Goal: Task Accomplishment & Management: Use online tool/utility

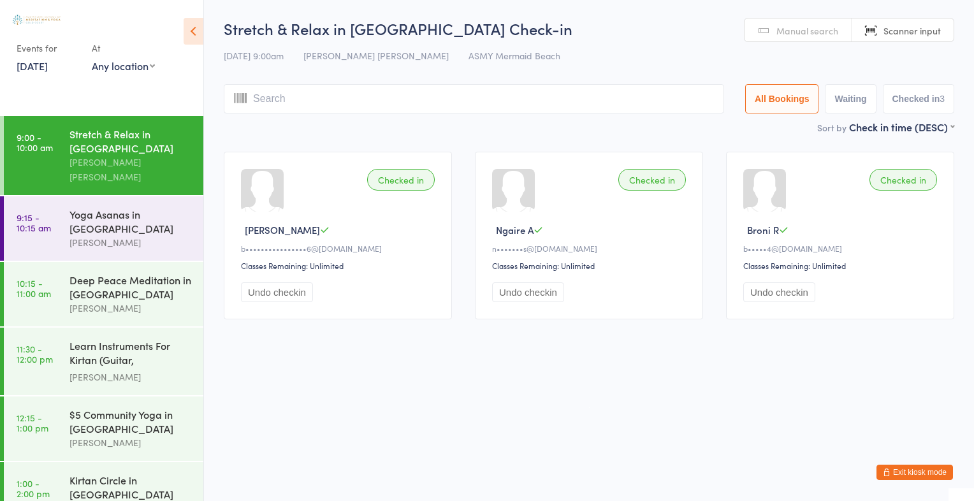
click at [919, 34] on span "Scanner input" at bounding box center [912, 30] width 57 height 13
click at [303, 101] on input "search" at bounding box center [474, 98] width 501 height 29
type input "1785"
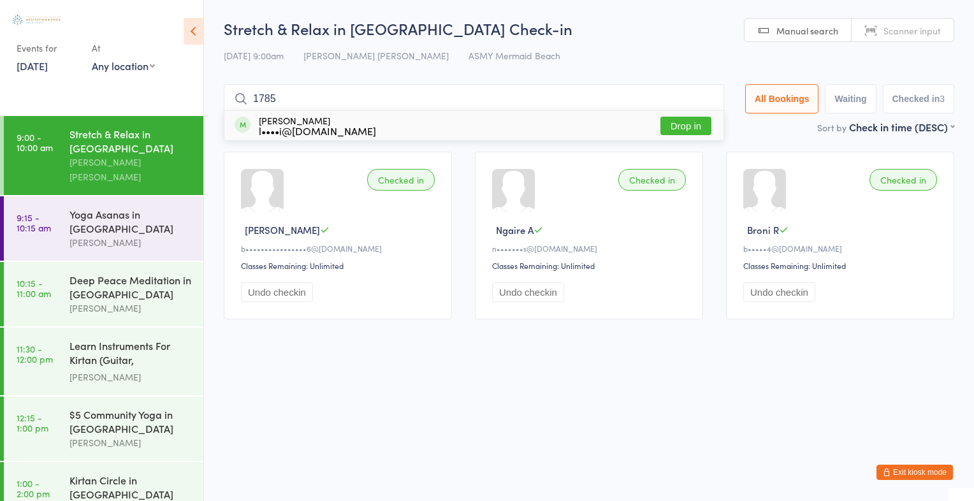
click at [682, 124] on button "Drop in" at bounding box center [686, 126] width 51 height 18
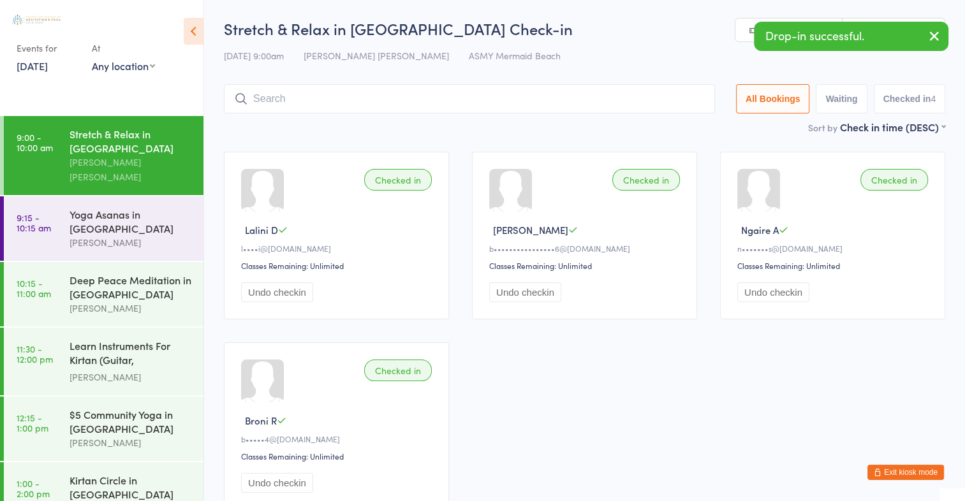
click at [937, 31] on icon "button" at bounding box center [933, 36] width 15 height 16
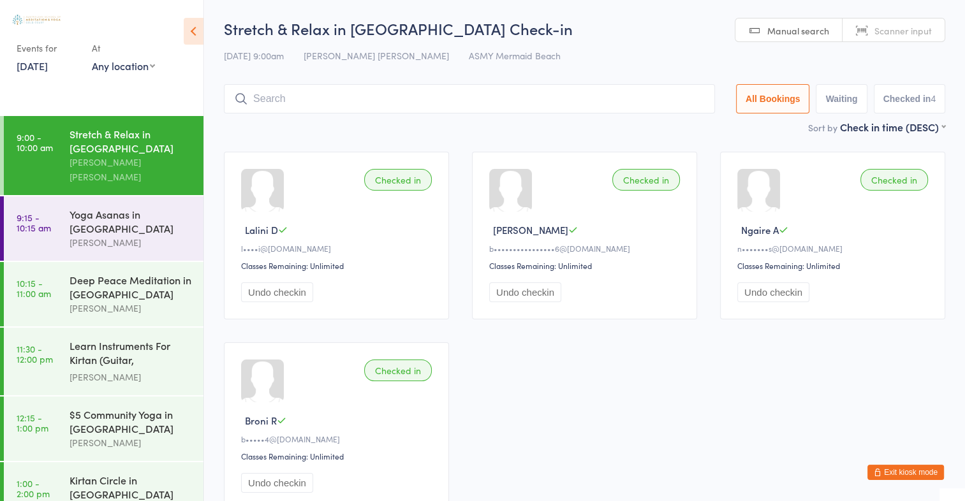
click at [909, 27] on span "Scanner input" at bounding box center [902, 30] width 57 height 13
click at [259, 101] on input "search" at bounding box center [469, 98] width 491 height 29
type input "1864"
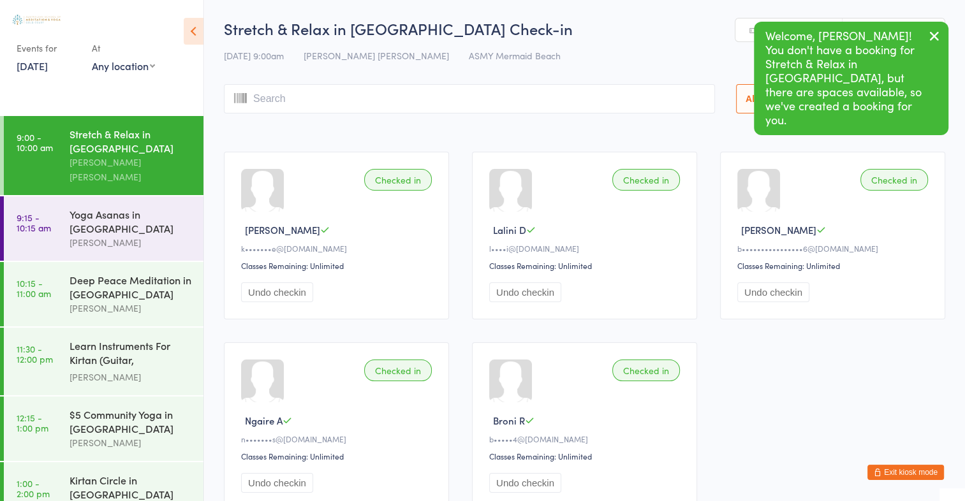
click at [932, 31] on icon "button" at bounding box center [933, 36] width 15 height 16
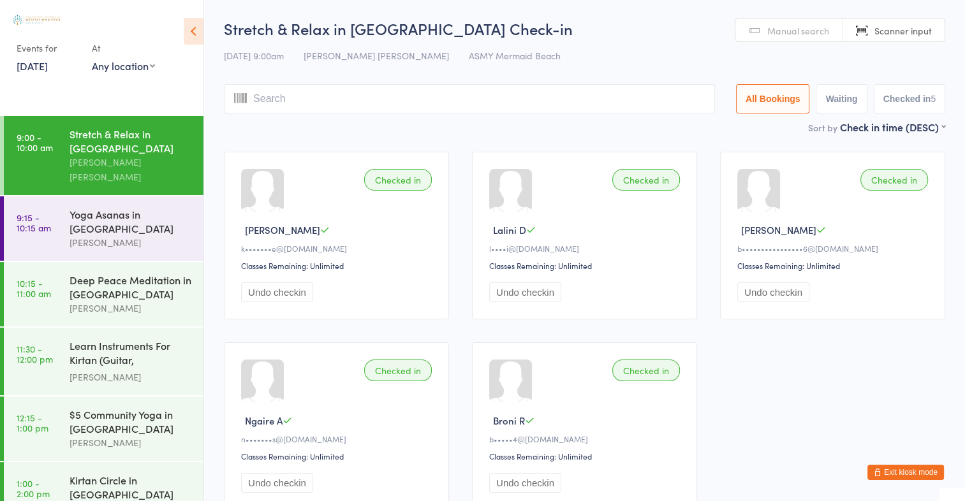
click at [896, 31] on span "Scanner input" at bounding box center [902, 30] width 57 height 13
type input "2831"
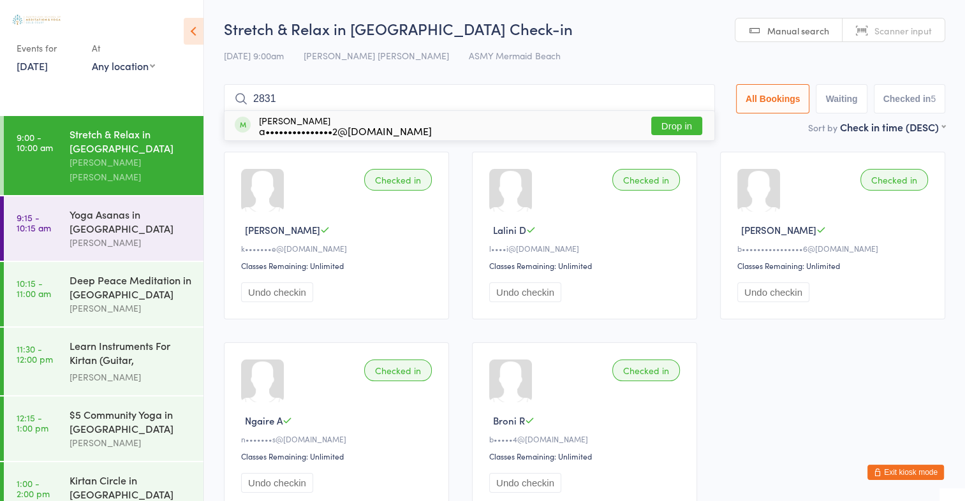
click at [689, 126] on button "Drop in" at bounding box center [676, 126] width 51 height 18
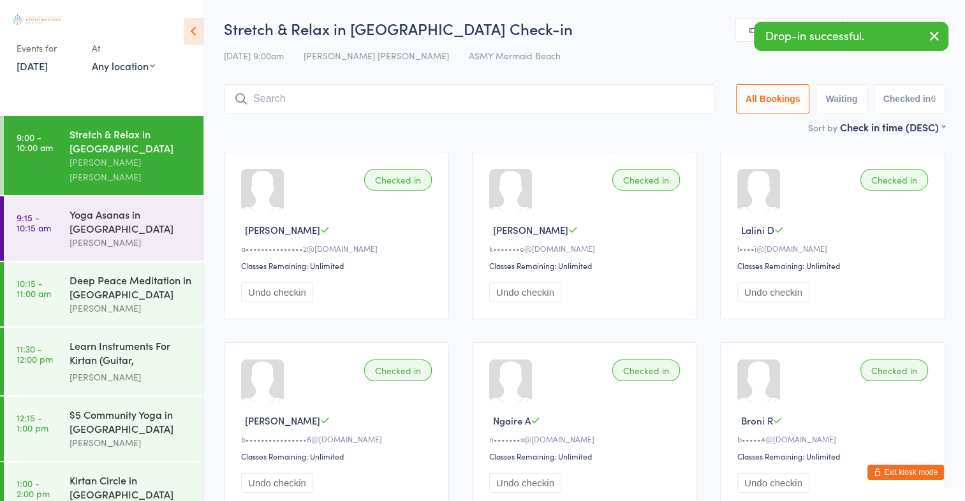
click at [939, 36] on icon "button" at bounding box center [933, 36] width 15 height 16
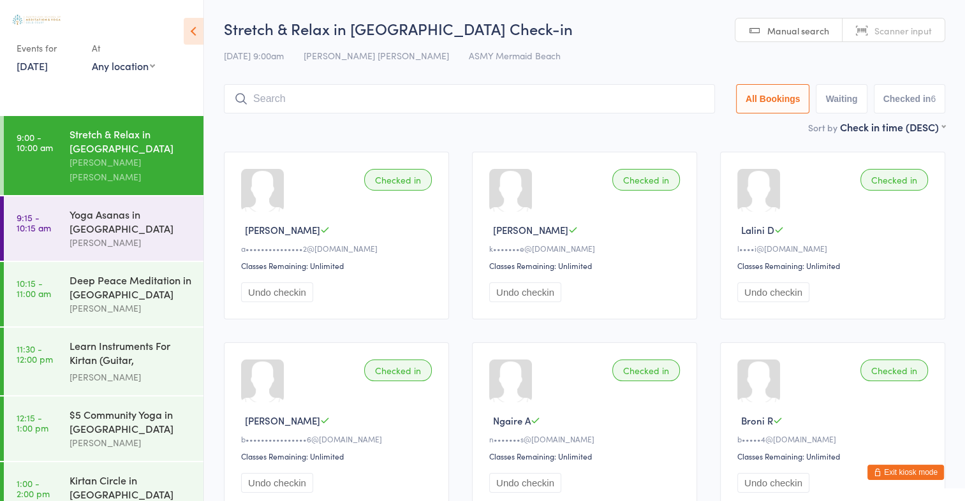
click at [920, 27] on span "Scanner input" at bounding box center [902, 30] width 57 height 13
click at [274, 101] on input "search" at bounding box center [469, 98] width 491 height 29
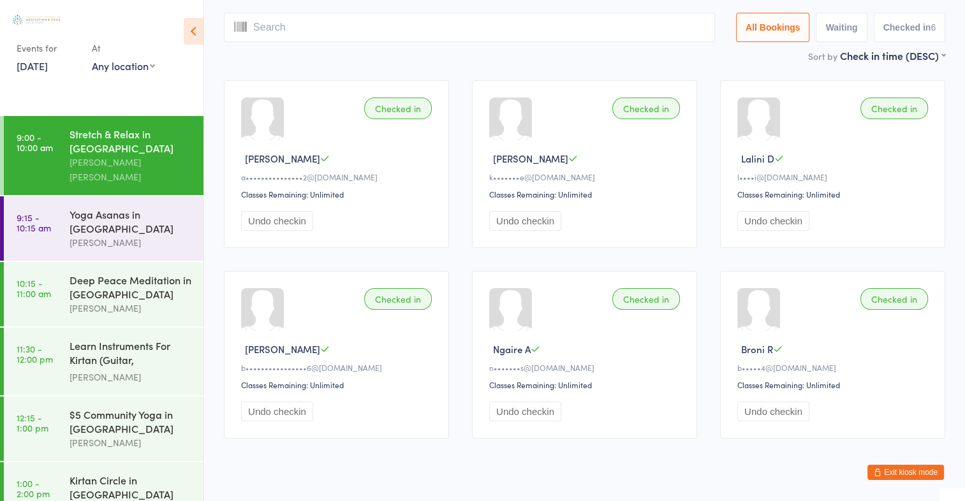
scroll to position [84, 0]
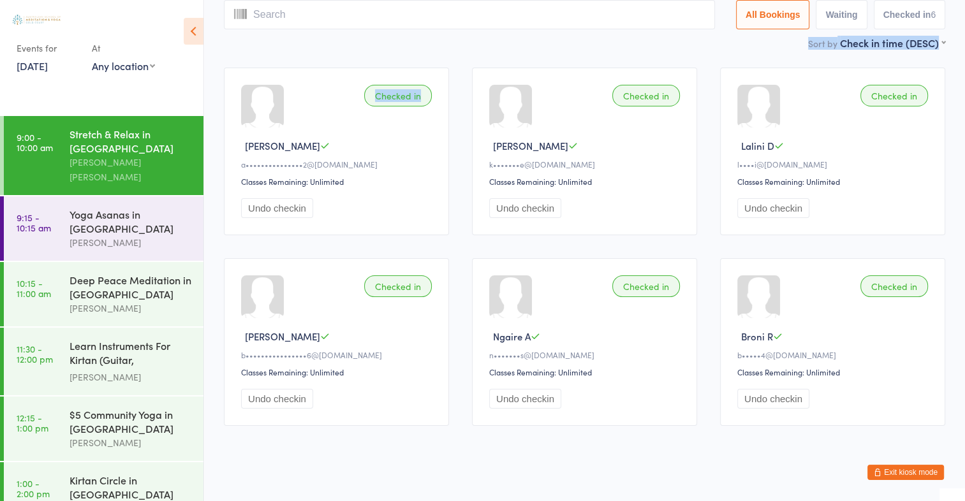
drag, startPoint x: 274, startPoint y: 101, endPoint x: 481, endPoint y: 45, distance: 214.1
click at [481, 45] on main "Stretch & Relax in [GEOGRAPHIC_DATA] Check-in [DATE] 9:00am [PERSON_NAME] [PERS…" at bounding box center [584, 186] width 721 height 504
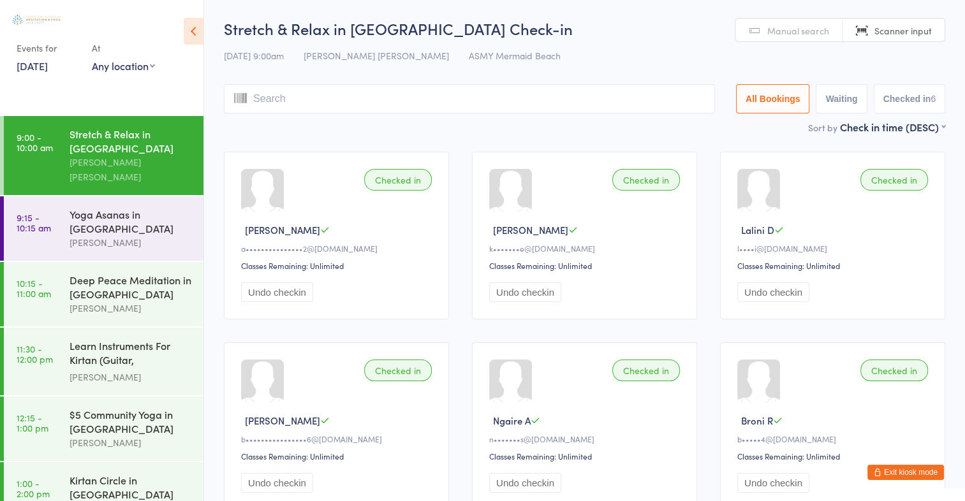
click at [776, 26] on span "Manual search" at bounding box center [798, 30] width 62 height 13
click at [272, 95] on input "search" at bounding box center [469, 98] width 491 height 29
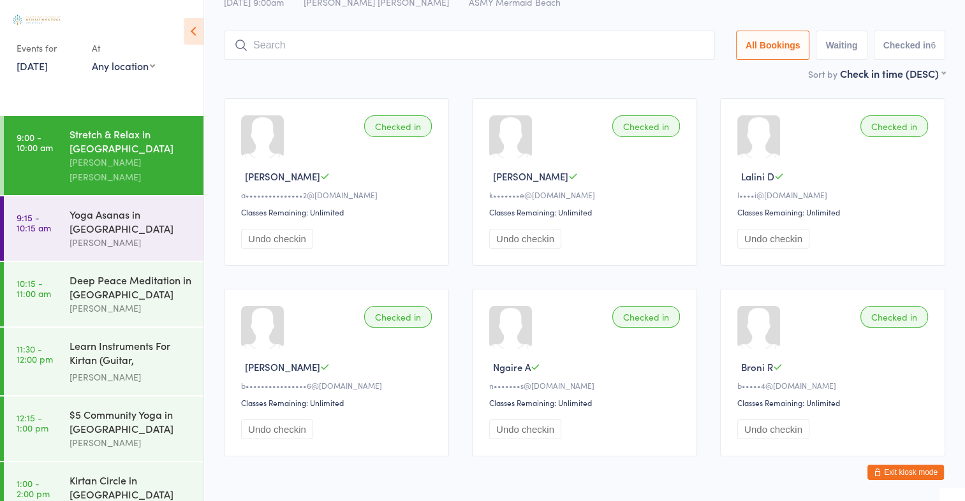
scroll to position [84, 0]
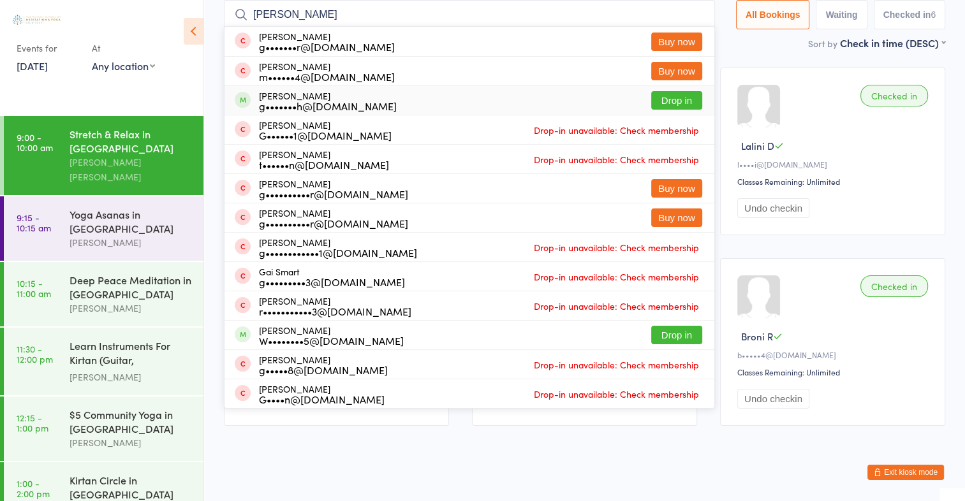
type input "[PERSON_NAME]"
click at [658, 95] on button "Drop in" at bounding box center [676, 100] width 51 height 18
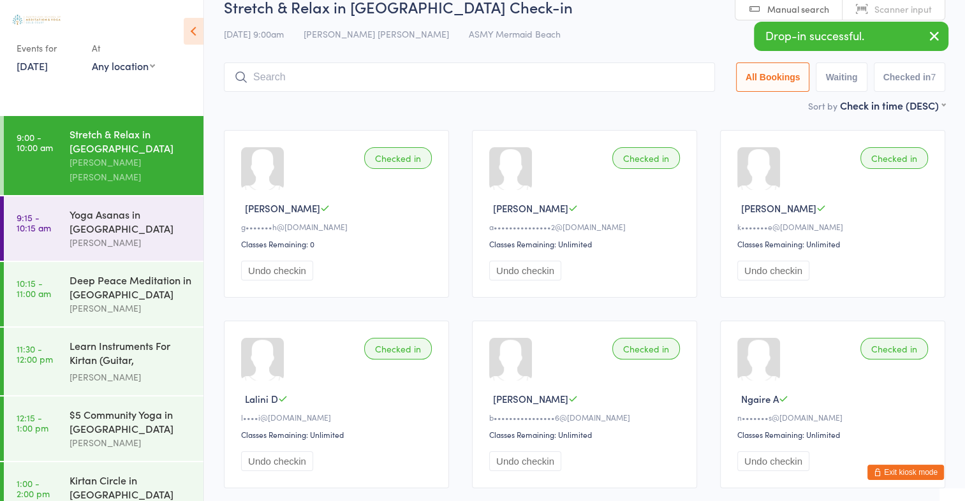
scroll to position [0, 0]
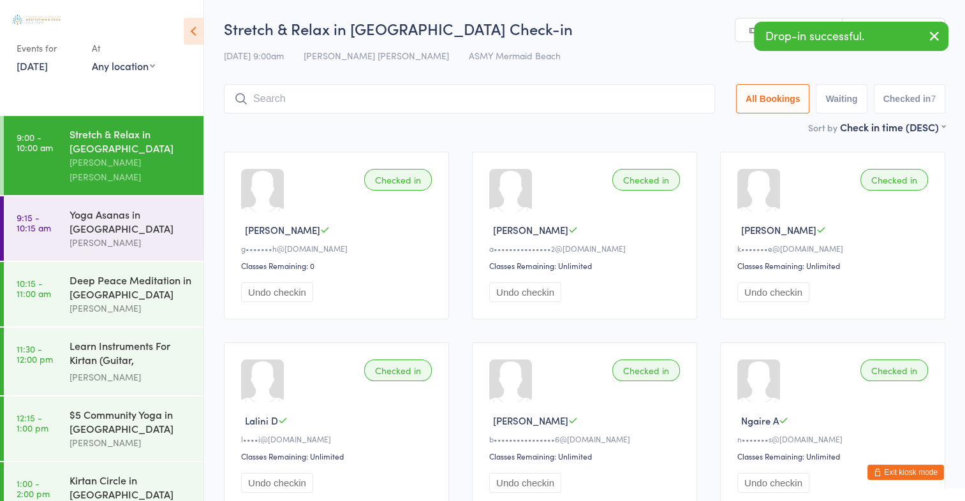
click at [935, 34] on icon "button" at bounding box center [933, 36] width 15 height 16
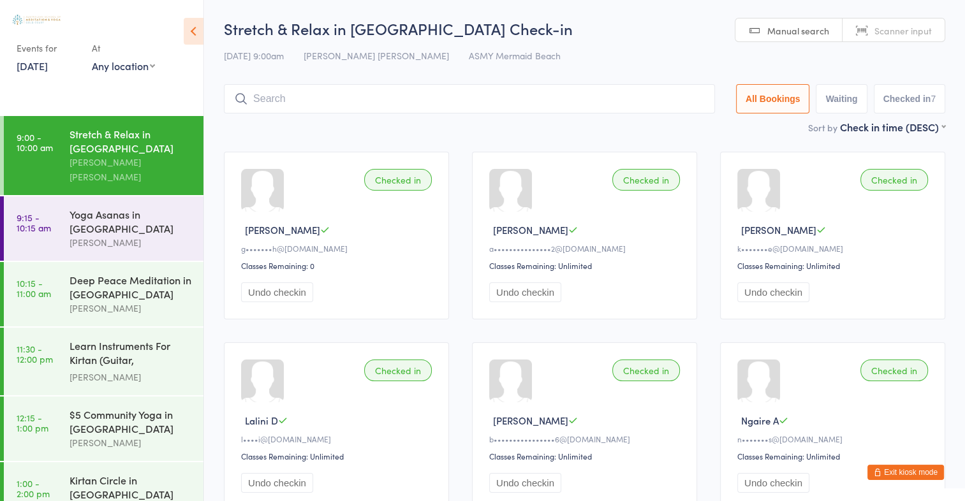
click at [896, 34] on span "Scanner input" at bounding box center [902, 30] width 57 height 13
type input "2803"
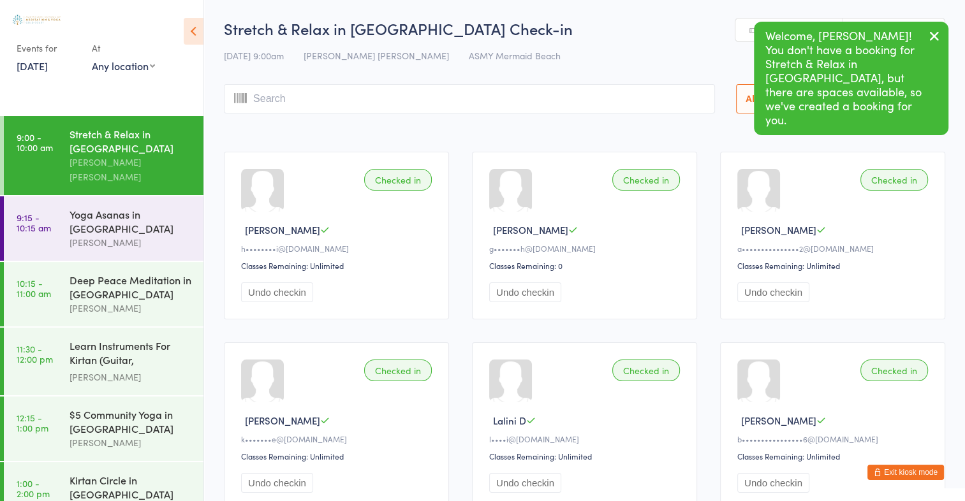
click at [936, 33] on icon "button" at bounding box center [933, 36] width 15 height 16
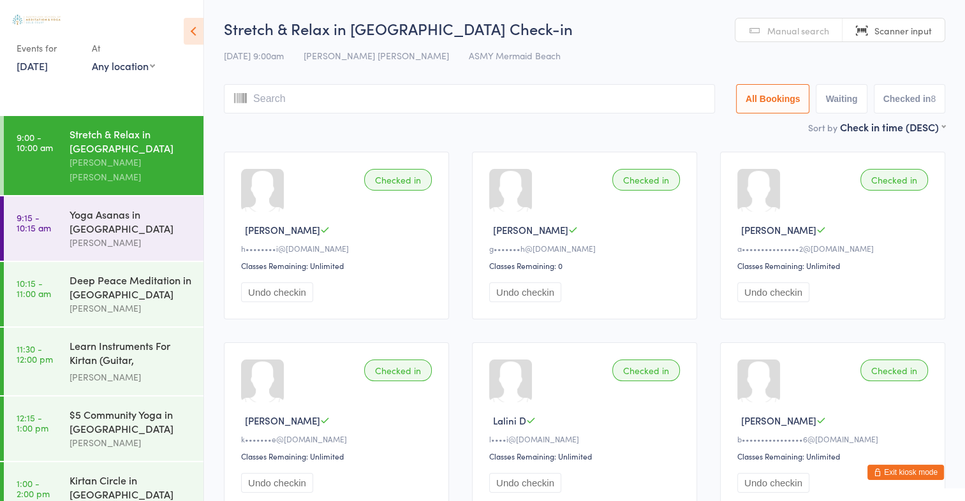
click at [917, 33] on span "Scanner input" at bounding box center [902, 30] width 57 height 13
click at [270, 101] on input "2803" at bounding box center [469, 98] width 491 height 29
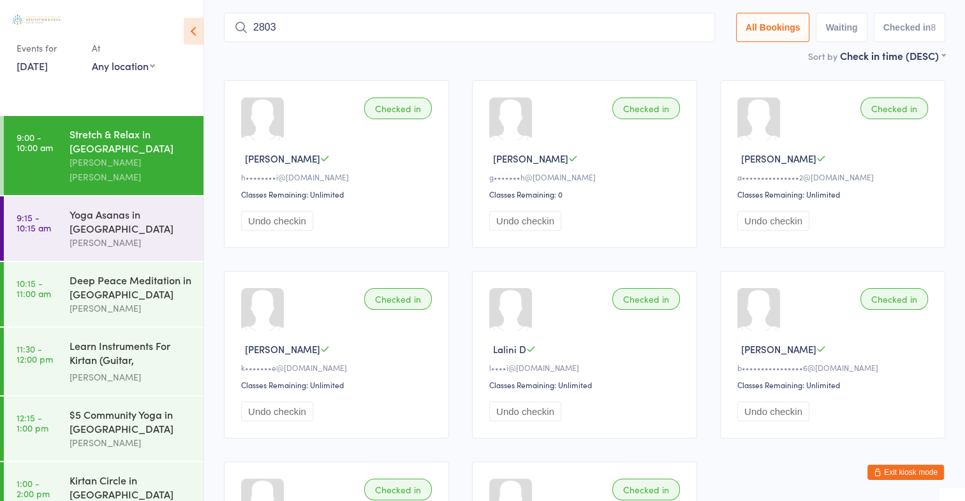
scroll to position [84, 0]
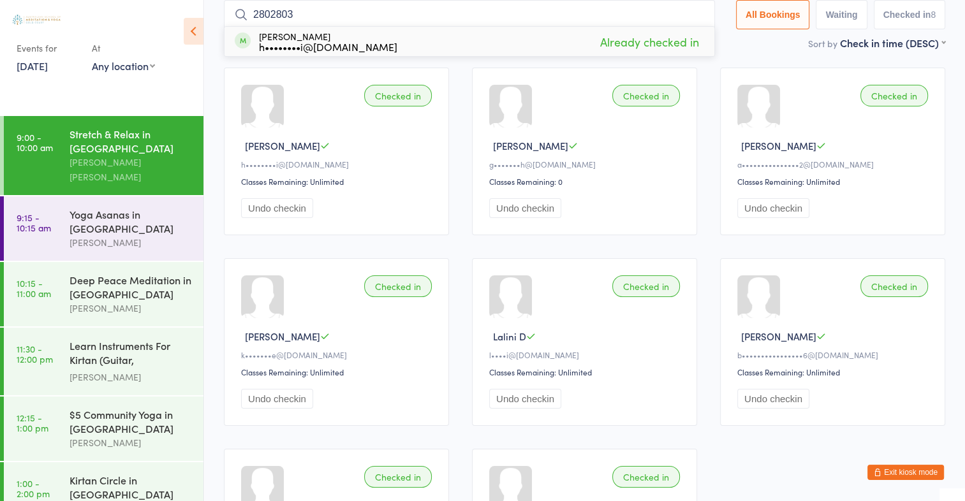
type input "28028033"
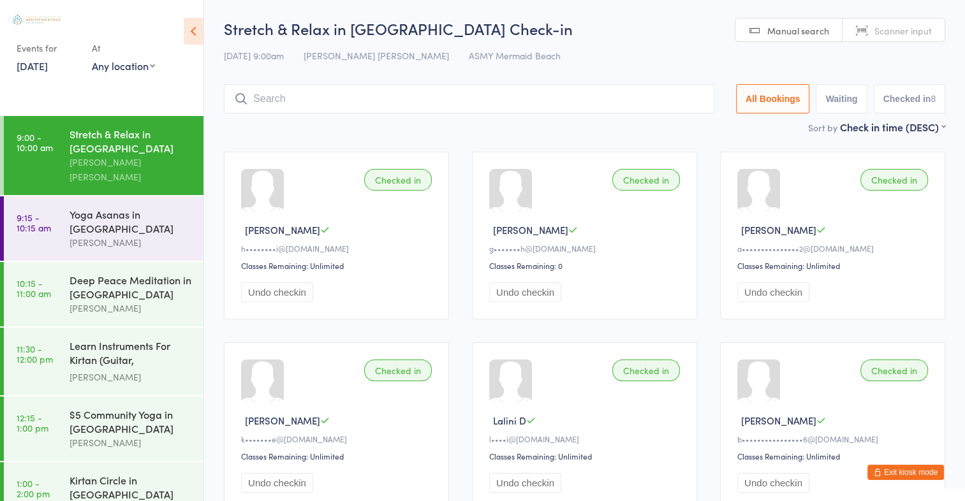
scroll to position [0, 0]
click at [912, 31] on span "Scanner input" at bounding box center [902, 30] width 57 height 13
type input "2946"
